Goal: Task Accomplishment & Management: Complete application form

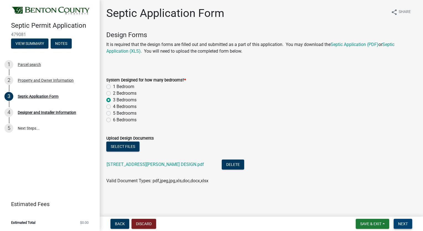
click at [406, 227] on button "Next" at bounding box center [403, 224] width 19 height 10
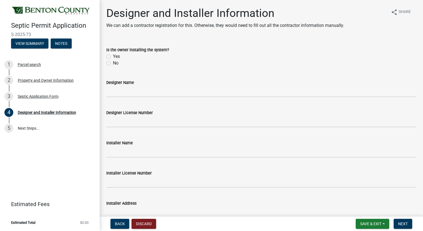
click at [113, 63] on label "No" at bounding box center [116, 63] width 6 height 7
click at [113, 63] on input "No" at bounding box center [115, 62] width 4 height 4
radio input "true"
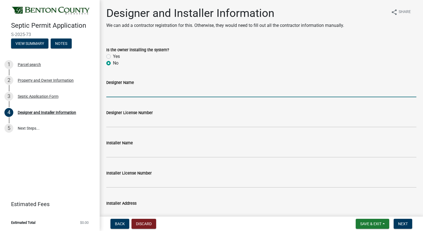
click at [124, 94] on input "Designer Name" at bounding box center [261, 91] width 310 height 11
type input "R&R SEPTIC"
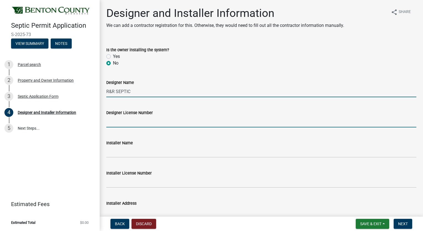
click at [118, 123] on input "Designer License Number" at bounding box center [261, 121] width 310 height 11
type input "L2846"
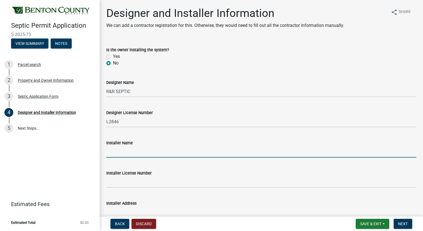
click at [113, 153] on input "Installer Name" at bounding box center [261, 151] width 310 height 11
type input "R&R SEPTIC"
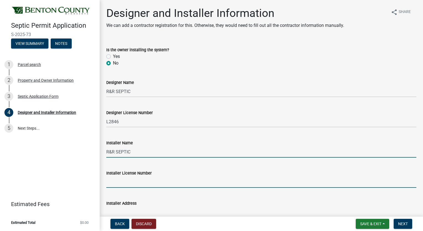
click at [122, 184] on input "Installer License Number" at bounding box center [261, 181] width 310 height 11
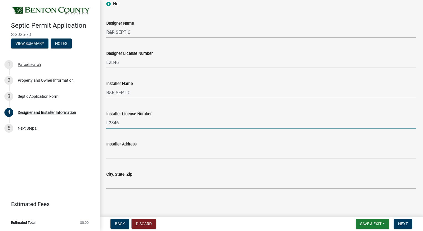
scroll to position [60, 0]
type input "L2846"
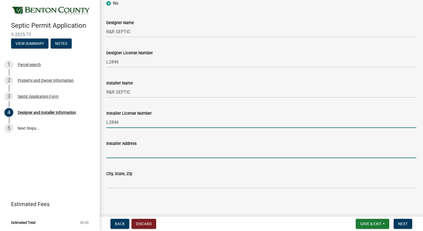
click at [117, 155] on input "Installer Address" at bounding box center [261, 152] width 310 height 11
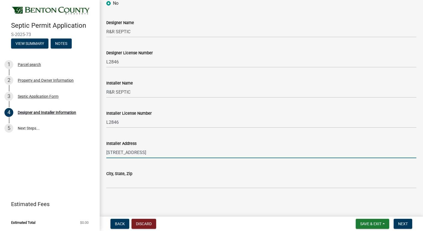
type input "[STREET_ADDRESS]"
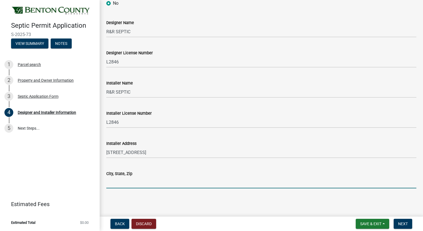
click at [118, 185] on input "City, State, Zip" at bounding box center [261, 182] width 310 height 11
type input "ONAMIA MN 56359"
click at [409, 226] on button "Next" at bounding box center [403, 224] width 19 height 10
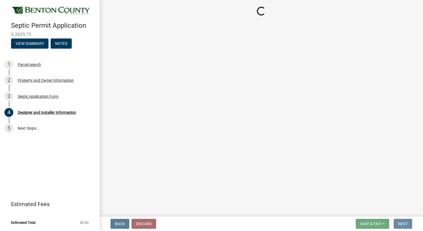
scroll to position [0, 0]
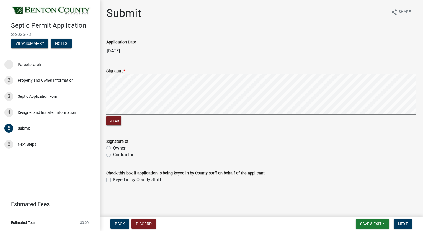
click at [113, 155] on label "Contractor" at bounding box center [123, 155] width 21 height 7
click at [113, 155] on input "Contractor" at bounding box center [115, 154] width 4 height 4
radio input "true"
click at [404, 224] on span "Next" at bounding box center [403, 224] width 10 height 4
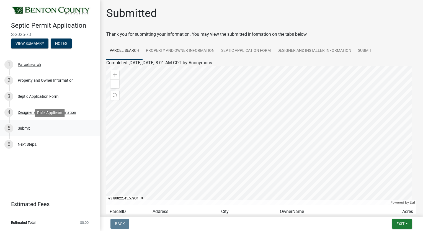
click at [21, 129] on div "Submit" at bounding box center [24, 128] width 12 height 4
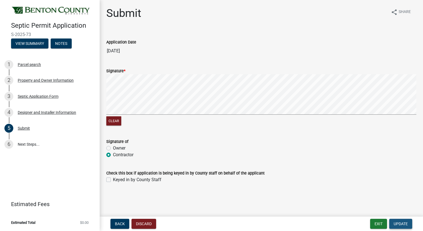
click at [399, 226] on button "Update" at bounding box center [401, 224] width 23 height 10
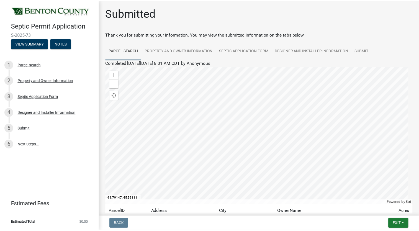
scroll to position [50, 0]
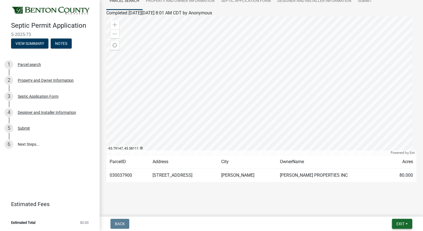
click at [398, 226] on span "Exit" at bounding box center [401, 224] width 8 height 4
click at [388, 211] on button "Save & Exit" at bounding box center [390, 209] width 44 height 13
